Goal: Information Seeking & Learning: Understand process/instructions

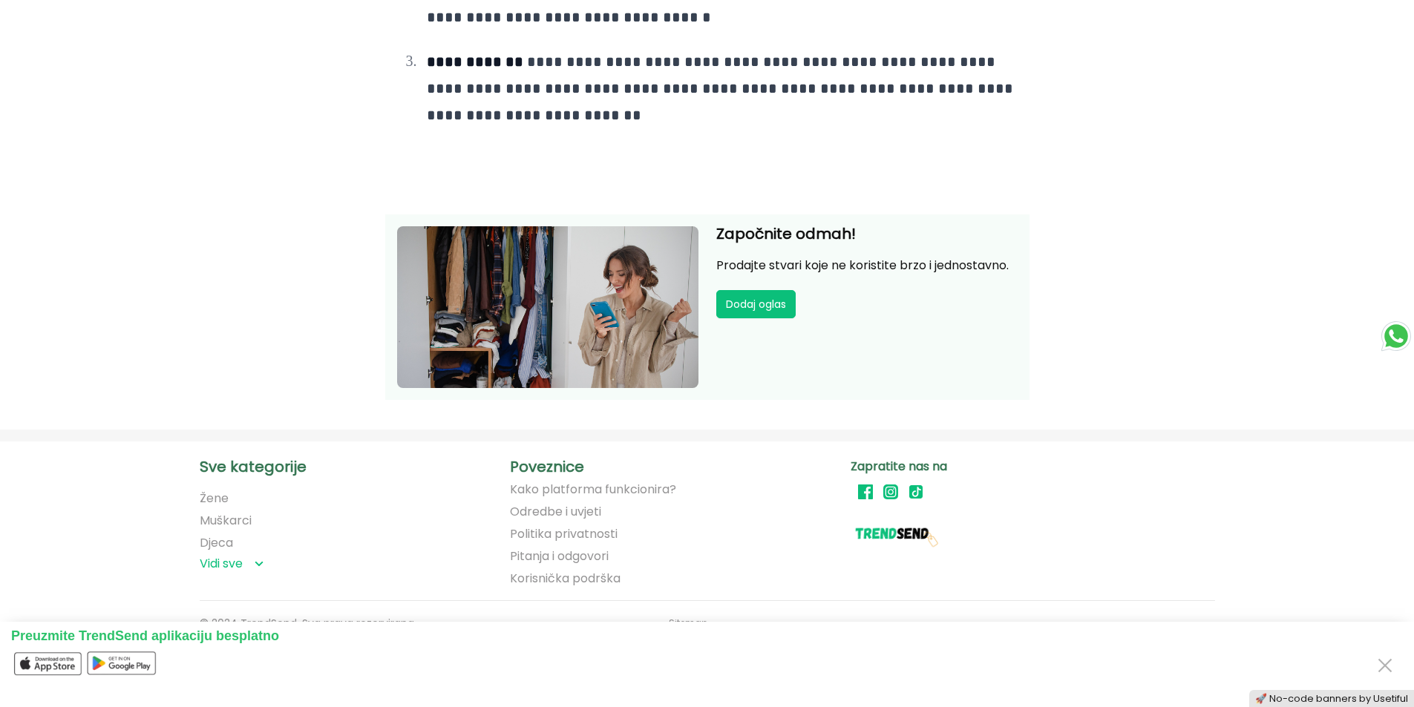
scroll to position [2801, 0]
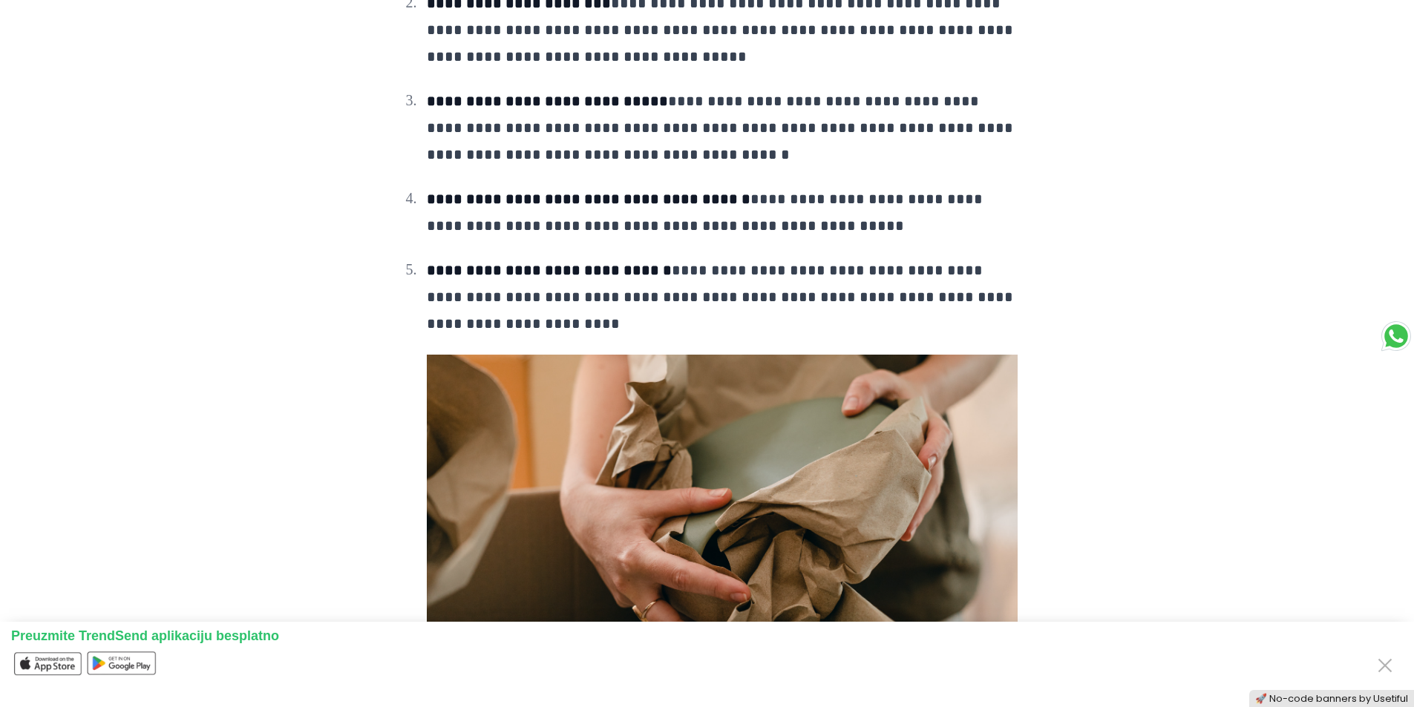
scroll to position [1262, 0]
